Goal: Information Seeking & Learning: Learn about a topic

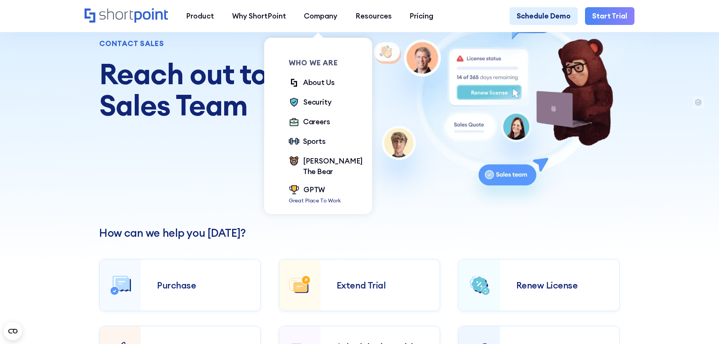
scroll to position [189, 0]
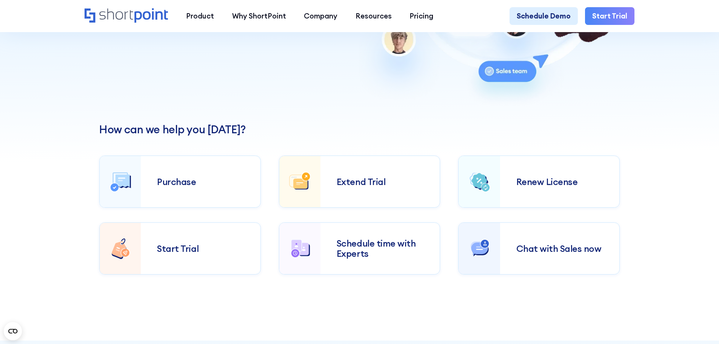
click at [39, 121] on div "How can we help you today? Purchase Extend Trial Renew License Start Trial Sche…" at bounding box center [359, 223] width 719 height 234
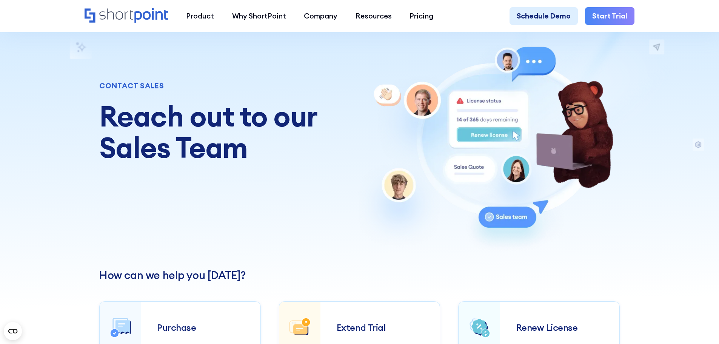
scroll to position [0, 0]
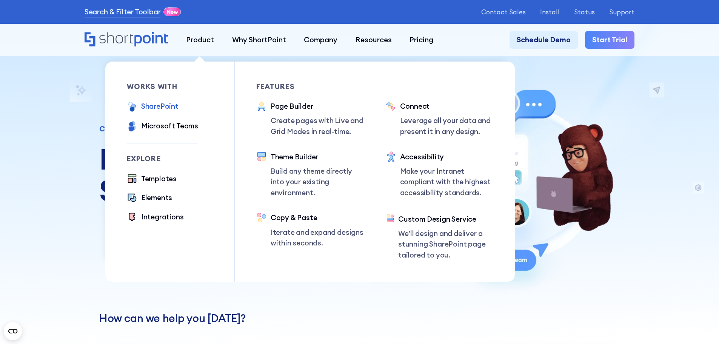
click at [158, 107] on div "SharePoint" at bounding box center [159, 106] width 37 height 11
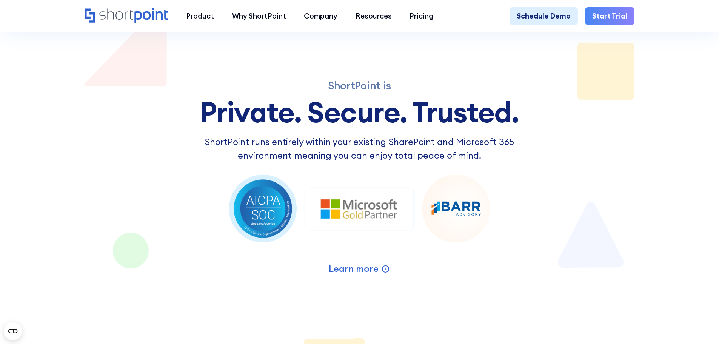
scroll to position [1233, 0]
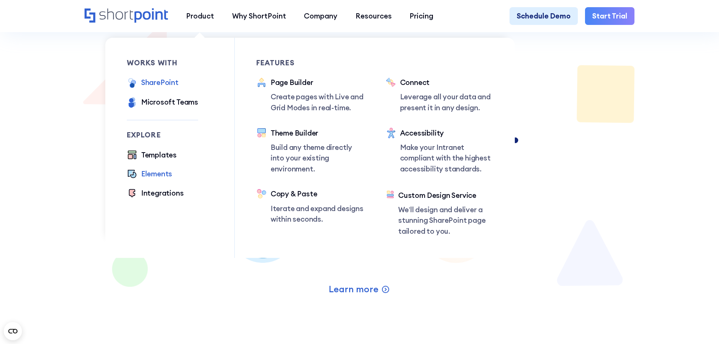
click at [165, 177] on div "Elements" at bounding box center [156, 173] width 31 height 11
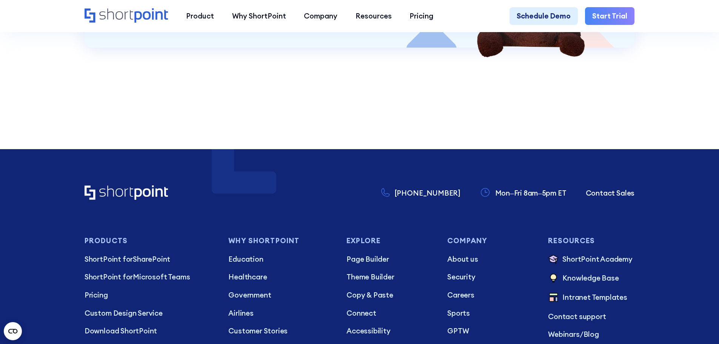
scroll to position [2417, 0]
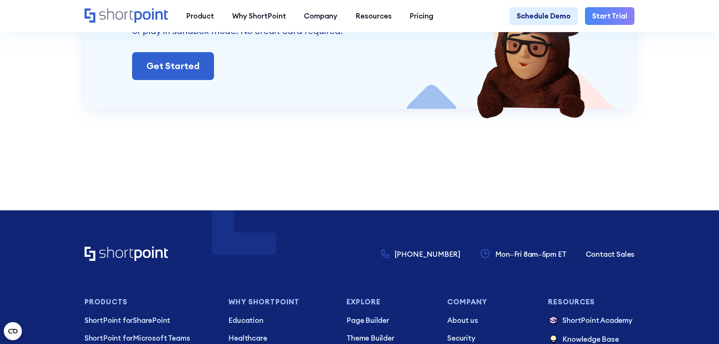
click at [32, 135] on section "Get Started Today! Ignite your vision. Install ShortPoint directly on your site…" at bounding box center [359, 62] width 719 height 238
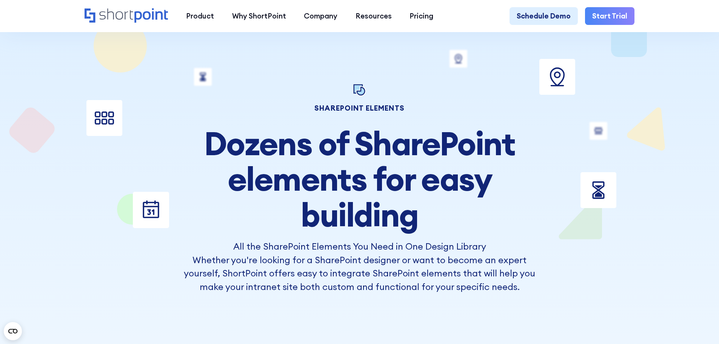
scroll to position [0, 0]
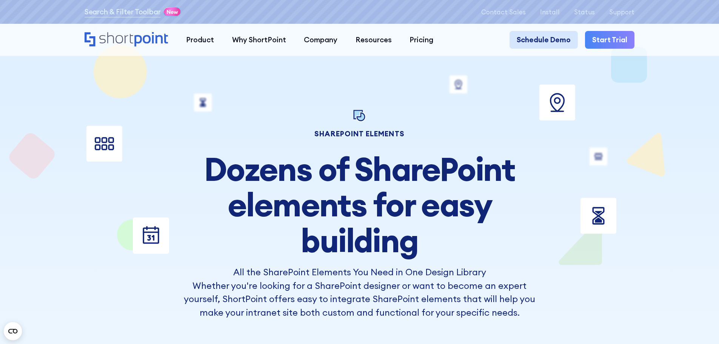
click at [565, 43] on link "Schedule Demo" at bounding box center [544, 40] width 68 height 18
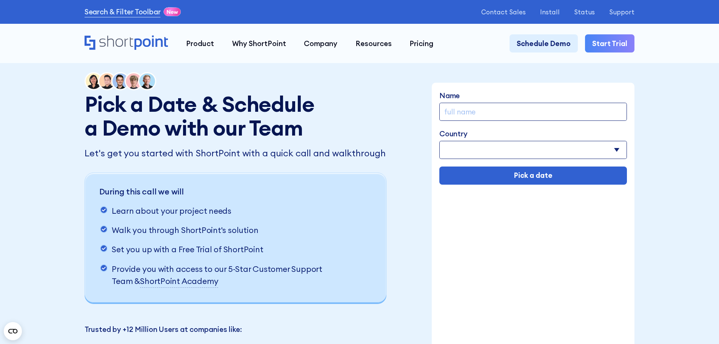
click at [506, 113] on input "Name" at bounding box center [534, 112] width 188 height 18
type input "[PERSON_NAME] Del [PERSON_NAME]"
click at [494, 150] on select "[GEOGRAPHIC_DATA] [GEOGRAPHIC_DATA] [GEOGRAPHIC_DATA] [US_STATE] [GEOGRAPHIC_DA…" at bounding box center [534, 150] width 188 height 18
select select "Spain"
click at [440, 142] on select "Afghanistan Albania Algeria American Samoa Andorra Angola Anguilla Argentina Ar…" at bounding box center [534, 150] width 188 height 18
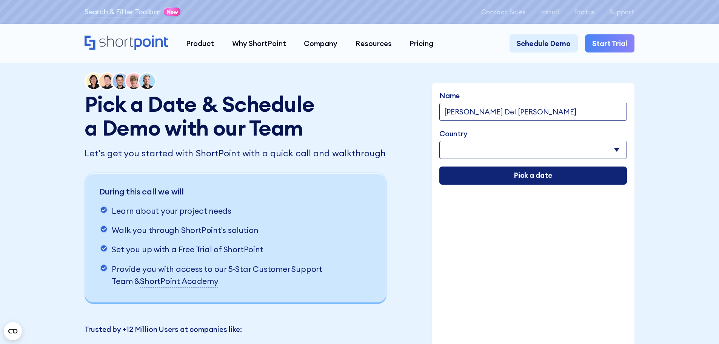
click at [509, 168] on input "Pick a date" at bounding box center [534, 176] width 188 height 18
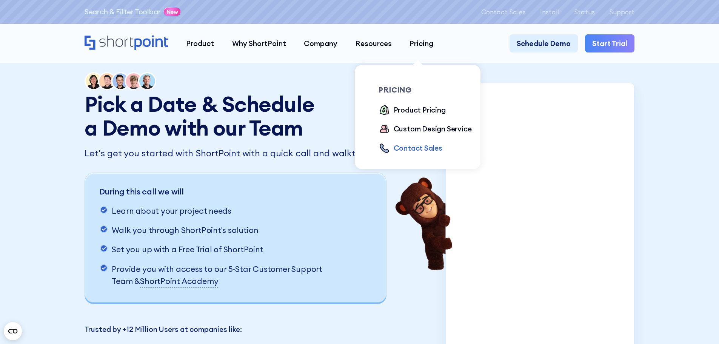
click at [421, 151] on div "Contact Sales" at bounding box center [418, 148] width 49 height 11
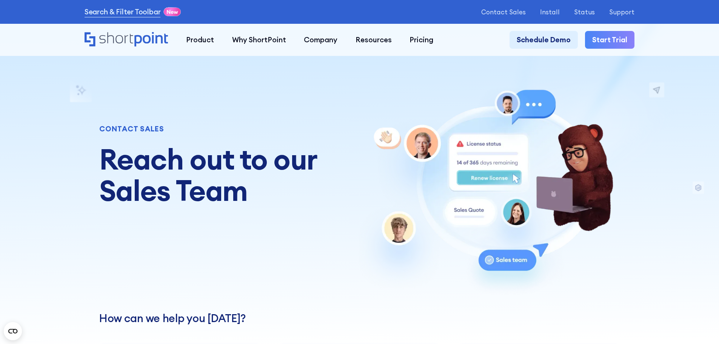
click at [147, 35] on icon "Home" at bounding box center [126, 39] width 83 height 14
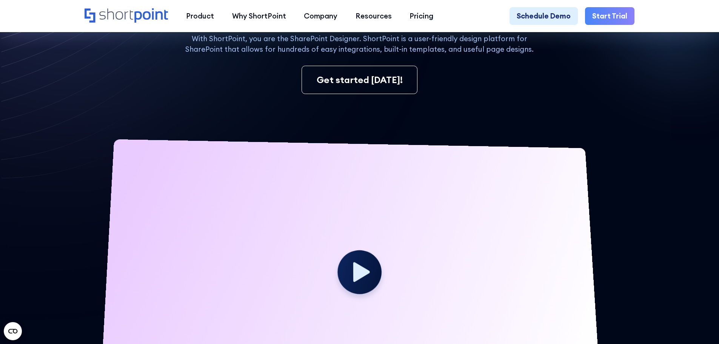
scroll to position [227, 0]
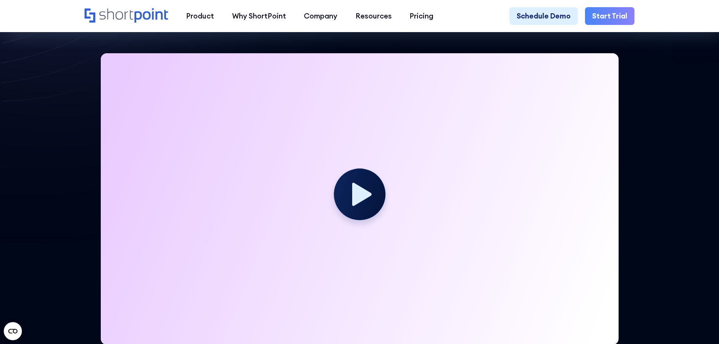
click at [360, 191] on circle at bounding box center [360, 194] width 52 height 52
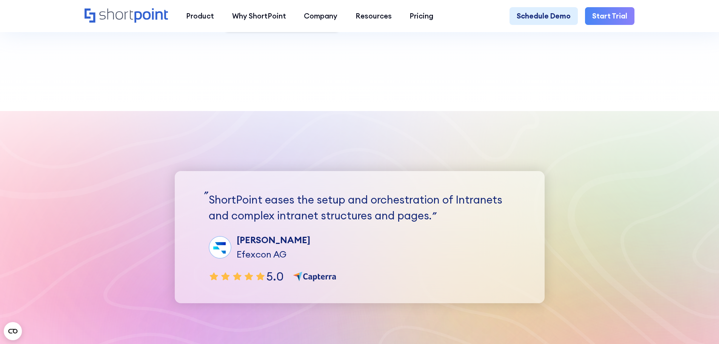
scroll to position [2379, 0]
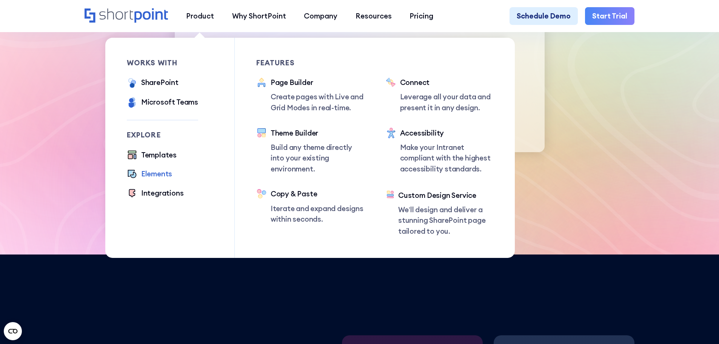
click at [152, 177] on div "Elements" at bounding box center [156, 173] width 31 height 11
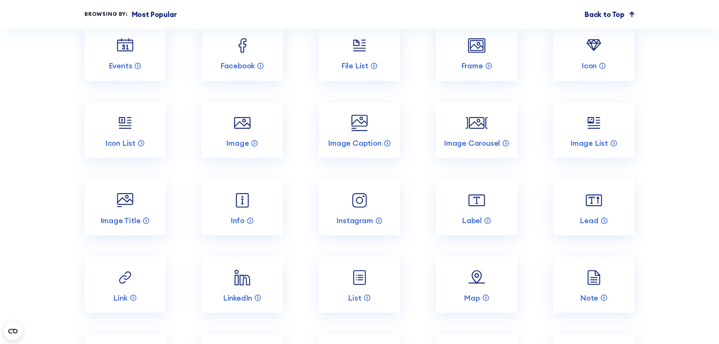
scroll to position [1208, 0]
click at [597, 70] on p "Icon" at bounding box center [589, 65] width 15 height 10
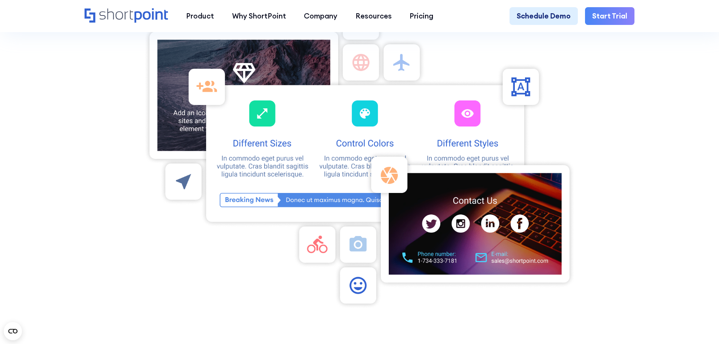
scroll to position [189, 0]
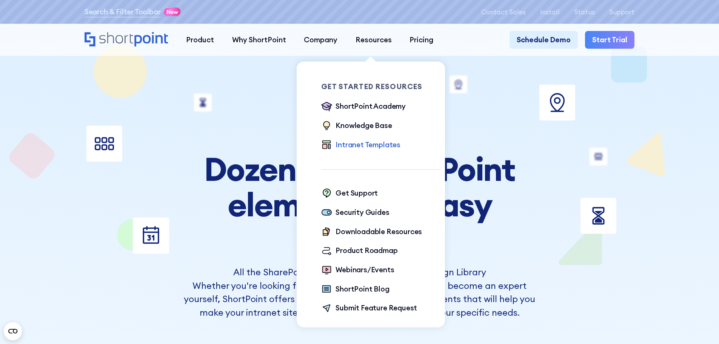
click at [383, 145] on div "Intranet Templates" at bounding box center [368, 144] width 65 height 11
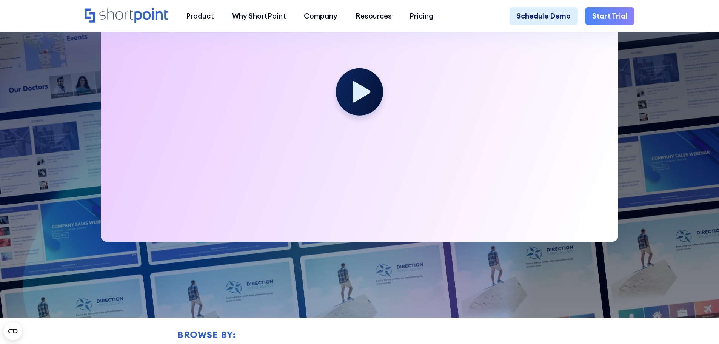
scroll to position [340, 0]
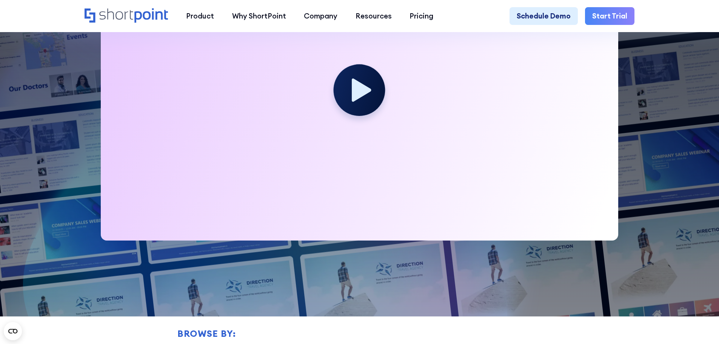
click at [358, 77] on circle at bounding box center [360, 91] width 52 height 52
click at [361, 97] on icon at bounding box center [362, 90] width 20 height 23
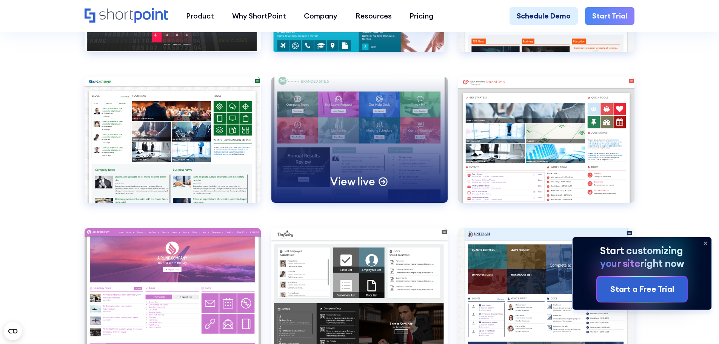
scroll to position [2983, 0]
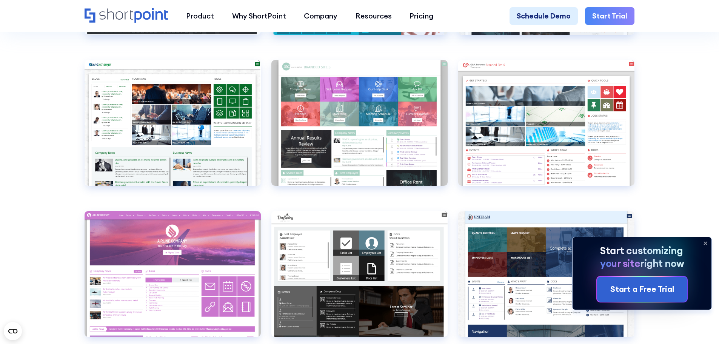
click at [705, 241] on icon at bounding box center [706, 243] width 12 height 12
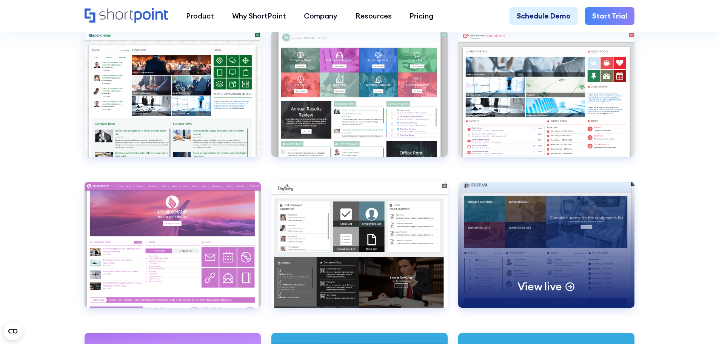
scroll to position [3021, 0]
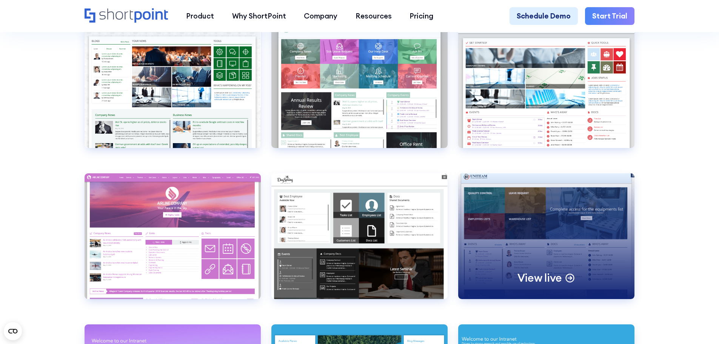
click at [551, 292] on div "View live" at bounding box center [546, 236] width 176 height 126
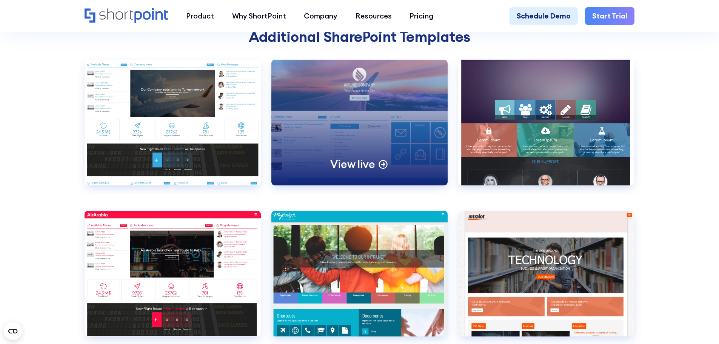
scroll to position [2681, 0]
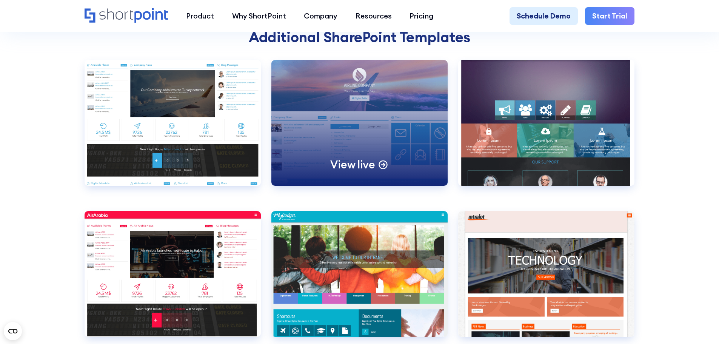
click at [375, 149] on div "View live" at bounding box center [360, 123] width 176 height 126
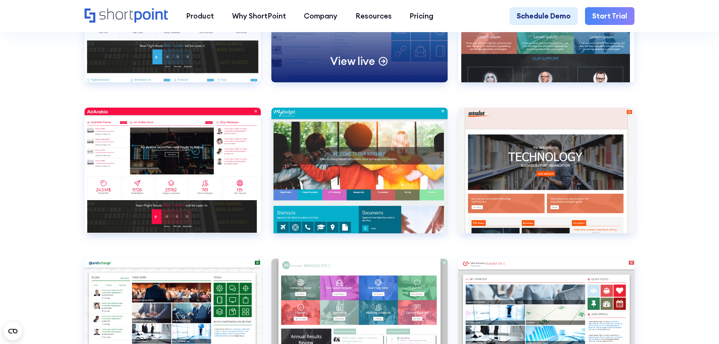
scroll to position [2795, 0]
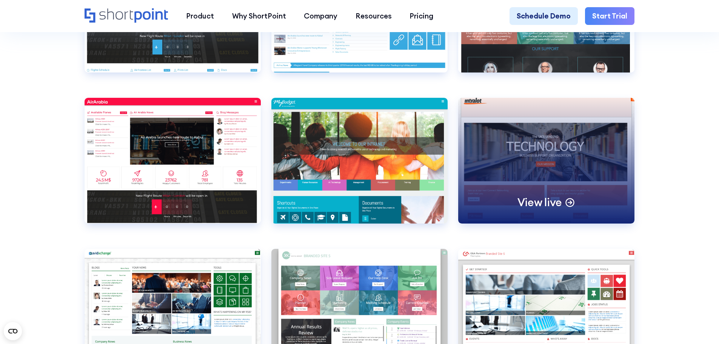
click at [554, 209] on p "View live" at bounding box center [540, 202] width 45 height 14
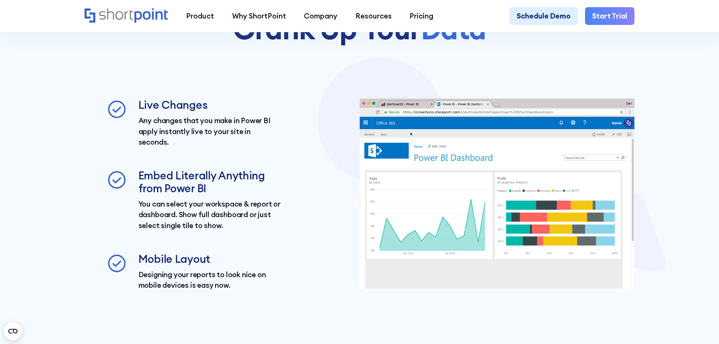
scroll to position [1360, 0]
